Goal: Information Seeking & Learning: Learn about a topic

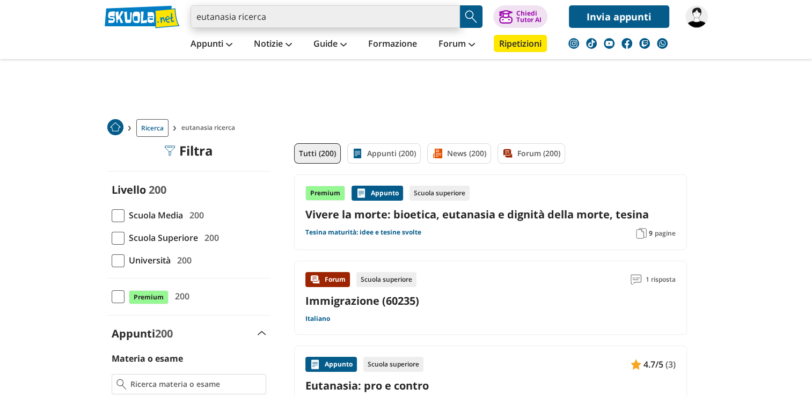
click at [448, 18] on input "eutanasia ricerca" at bounding box center [325, 16] width 269 height 23
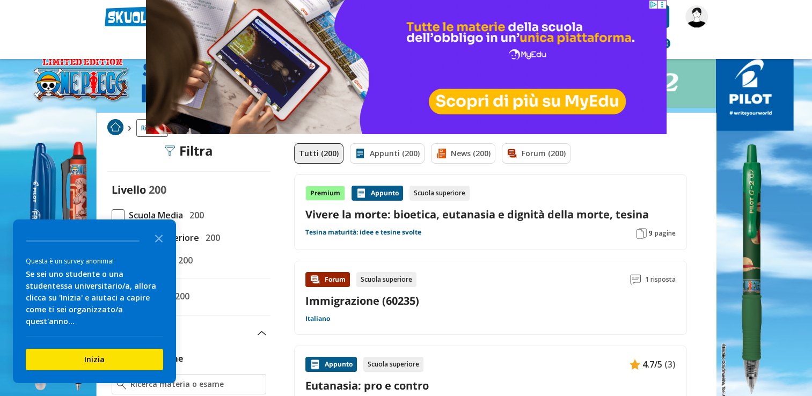
click at [690, 49] on nav "Appunti Appunti Medie Italiano Matematica Storia Scienze Geografia Educazione C…" at bounding box center [444, 43] width 544 height 31
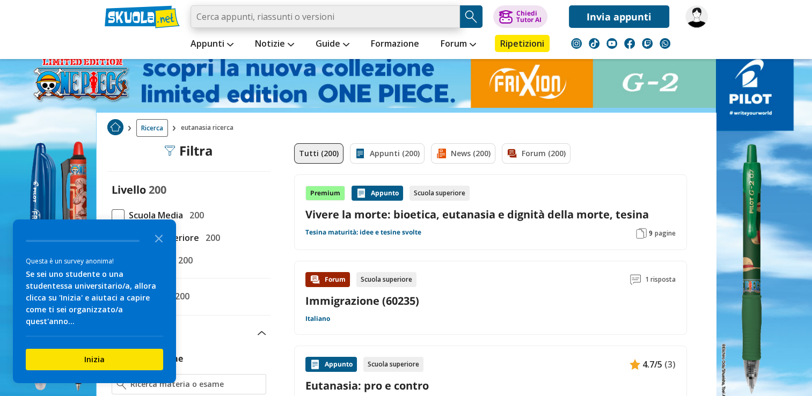
click at [253, 18] on input "search" at bounding box center [325, 16] width 269 height 23
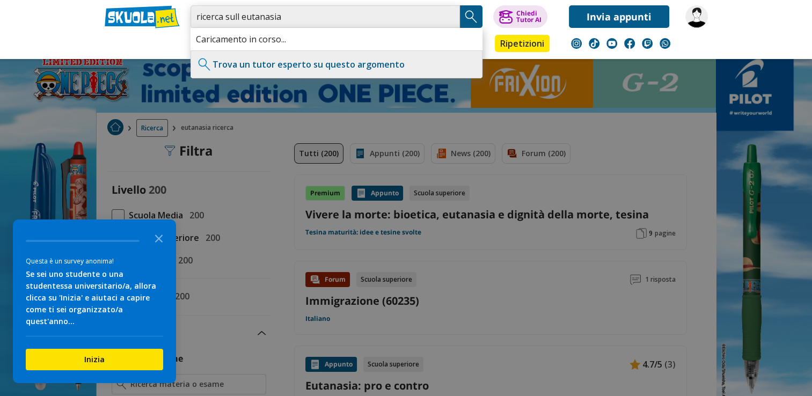
type input "ricerca sull eutanasia"
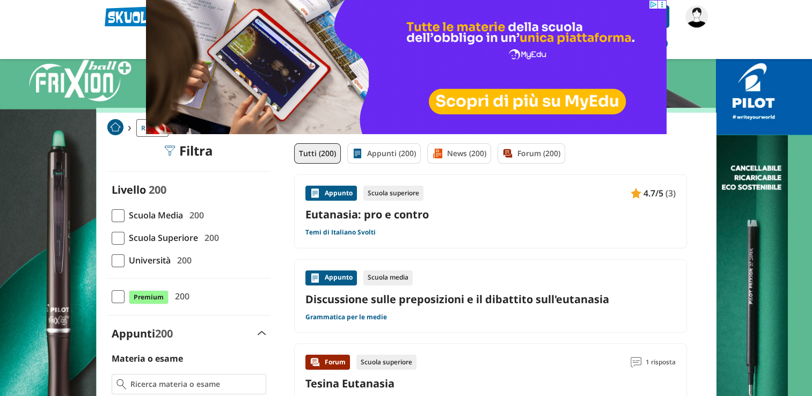
click at [356, 214] on link "Eutanasia: pro e contro" at bounding box center [490, 214] width 370 height 14
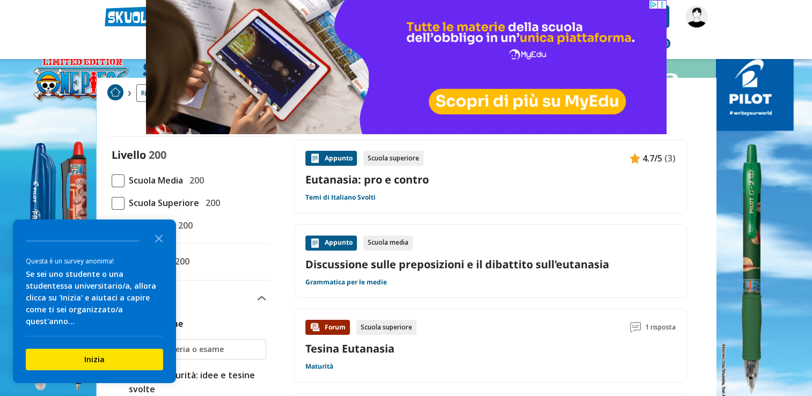
scroll to position [107, 0]
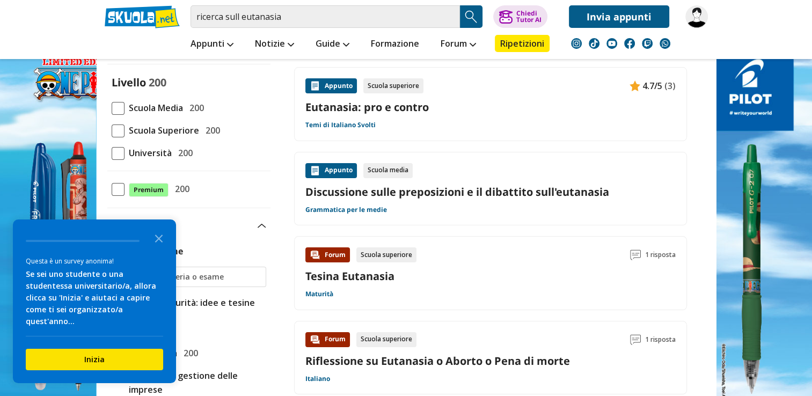
click at [390, 278] on link "Tesina Eutanasia" at bounding box center [349, 276] width 89 height 14
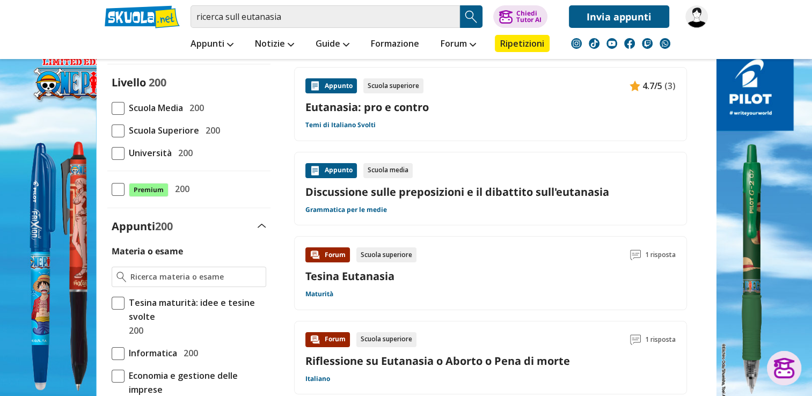
click at [362, 112] on link "Eutanasia: pro e contro" at bounding box center [490, 107] width 370 height 14
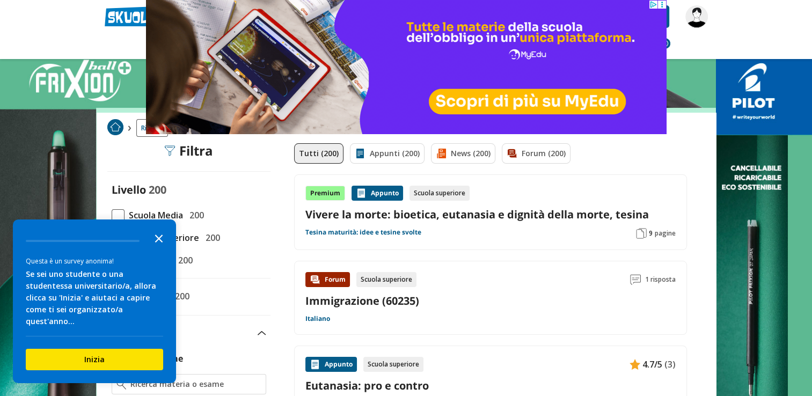
click at [159, 243] on polygon "Close the survey" at bounding box center [159, 239] width 8 height 8
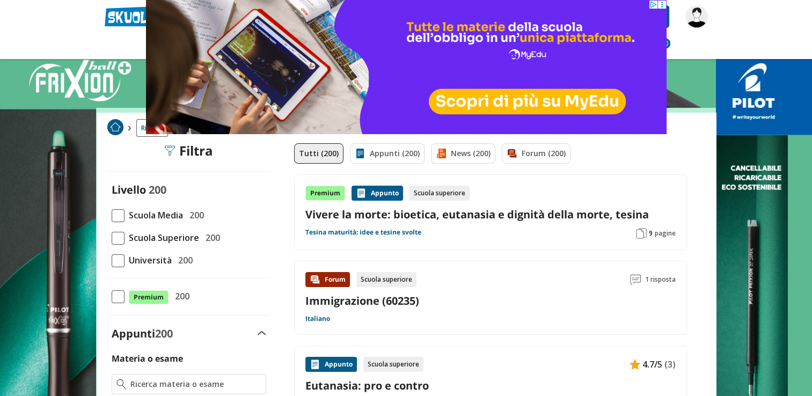
click at [116, 238] on span at bounding box center [118, 238] width 13 height 13
click at [112, 238] on input "Scuola Superiore 200" at bounding box center [112, 238] width 0 height 0
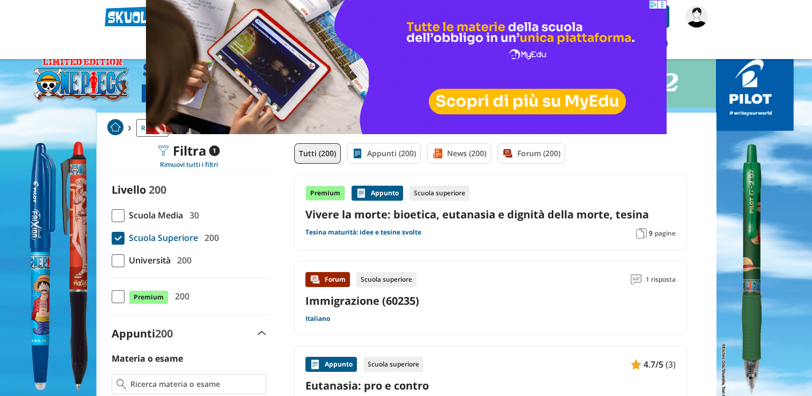
click at [276, 17] on img at bounding box center [405, 67] width 521 height 134
